Goal: Find specific page/section: Find specific page/section

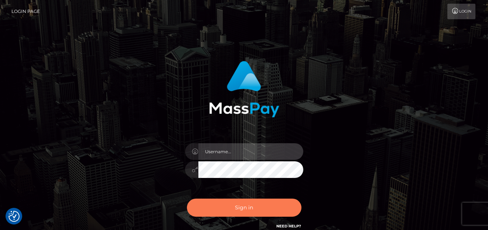
type input "denise"
drag, startPoint x: 228, startPoint y: 202, endPoint x: 226, endPoint y: 193, distance: 9.1
click at [227, 200] on button "Sign in" at bounding box center [244, 208] width 115 height 18
type input "denise"
click at [210, 204] on button "Sign in" at bounding box center [244, 208] width 115 height 18
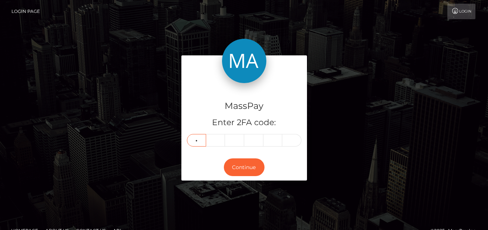
type input "7"
type input "5"
type input "8"
type input "9"
type input "6"
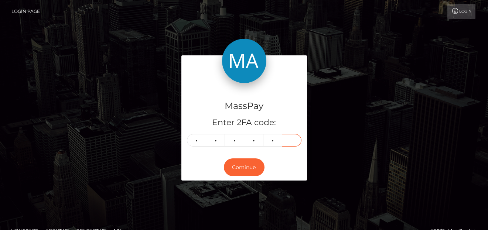
type input "7"
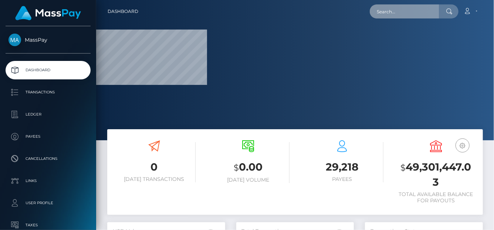
click at [411, 13] on input "text" at bounding box center [404, 11] width 69 height 14
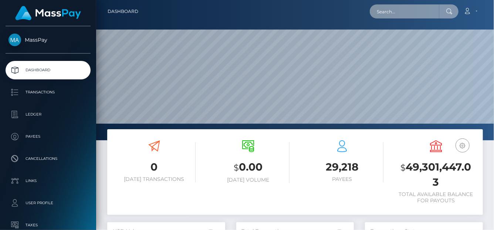
scroll to position [131, 118]
paste input "nyakallo2025@gmail.com"
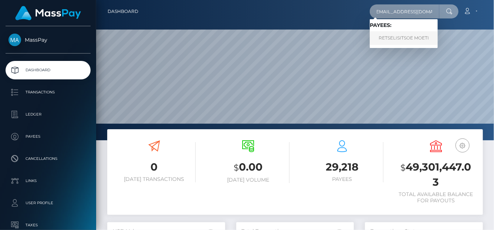
type input "nyakallo2025@gmail.com"
click at [403, 39] on link "RETSELISITSOE MOETI" at bounding box center [404, 38] width 68 height 14
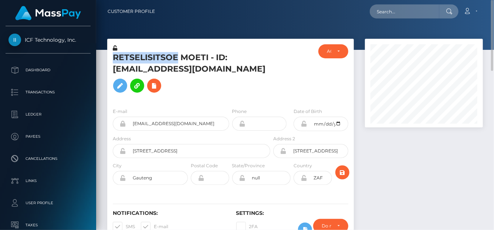
drag, startPoint x: 177, startPoint y: 57, endPoint x: 111, endPoint y: 59, distance: 66.2
click at [111, 59] on div "RETSELISITSOE MOETI - ID: [EMAIL_ADDRESS][DOMAIN_NAME]" at bounding box center [189, 73] width 164 height 58
copy h5 "RETSELISITSOE"
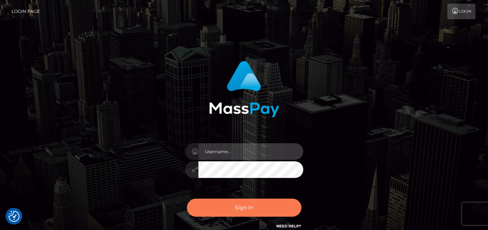
type input "denise"
drag, startPoint x: 215, startPoint y: 209, endPoint x: 216, endPoint y: 204, distance: 4.9
click at [215, 209] on button "Sign in" at bounding box center [244, 208] width 115 height 18
type input "[PERSON_NAME]"
click at [252, 212] on button "Sign in" at bounding box center [244, 208] width 115 height 18
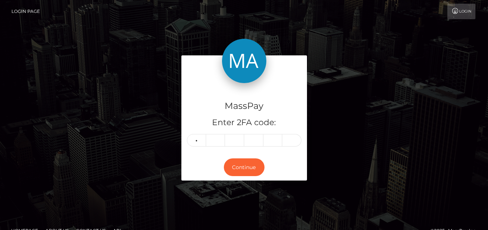
type input "0"
type input "1"
type input "4"
type input "5"
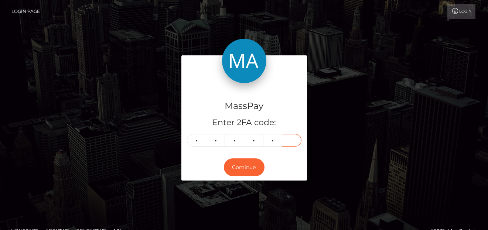
type input "8"
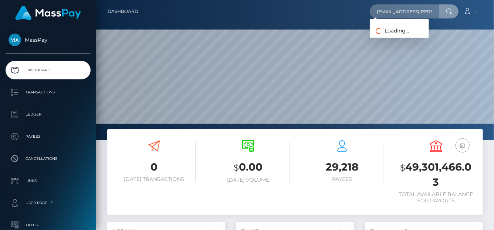
scroll to position [0, 14]
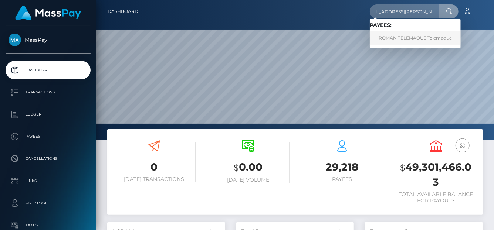
type input "roman.telemaque@yahoo.com"
click at [389, 39] on link "ROMAN TELEMAQUE Telemaque" at bounding box center [415, 38] width 91 height 14
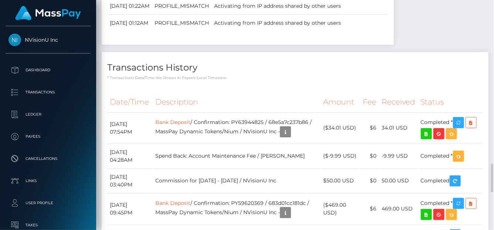
scroll to position [1406, 0]
